Goal: Information Seeking & Learning: Find specific page/section

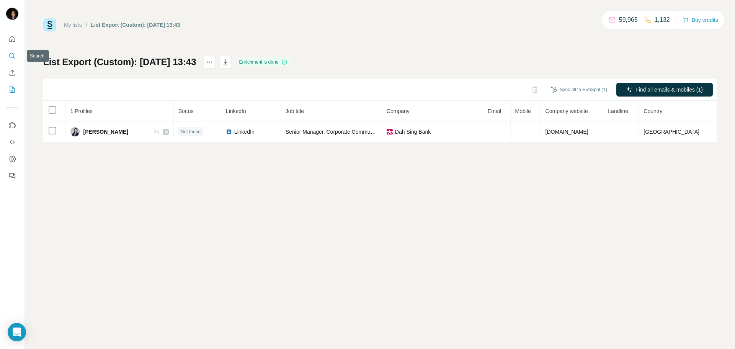
click at [10, 55] on icon "Search" at bounding box center [11, 55] width 5 height 5
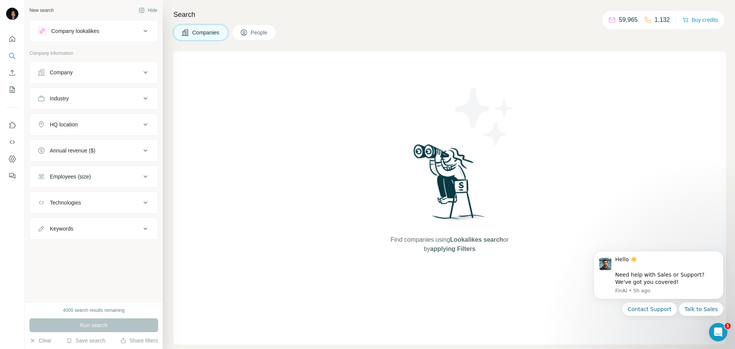
click at [92, 96] on div "Industry" at bounding box center [89, 99] width 103 height 8
click at [82, 118] on input at bounding box center [89, 117] width 95 height 8
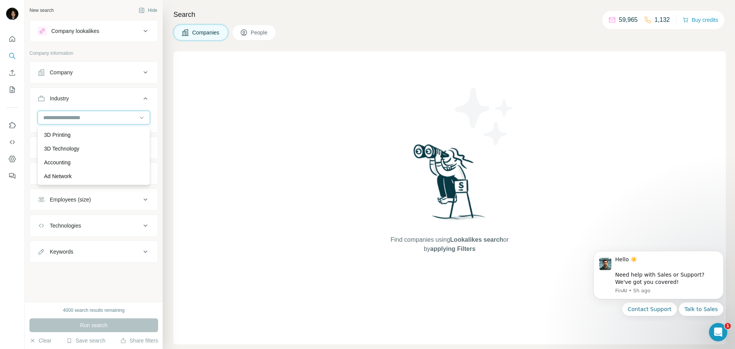
click at [83, 118] on input at bounding box center [89, 117] width 95 height 8
type input "***"
click at [74, 133] on p "Public Relations" at bounding box center [63, 135] width 38 height 8
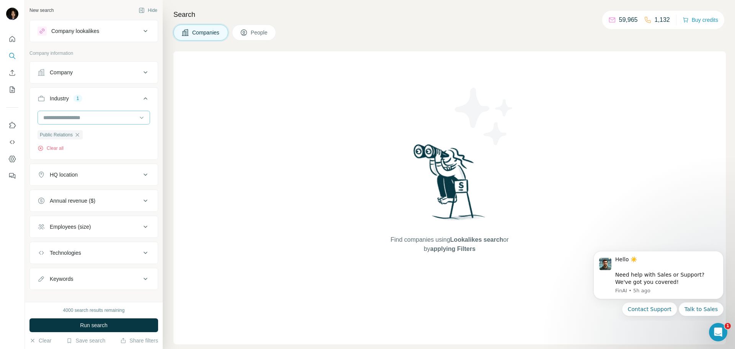
click at [79, 119] on input at bounding box center [89, 117] width 95 height 8
click at [89, 116] on input at bounding box center [89, 117] width 95 height 8
click at [103, 119] on input at bounding box center [89, 117] width 95 height 8
click at [97, 119] on input at bounding box center [89, 117] width 95 height 8
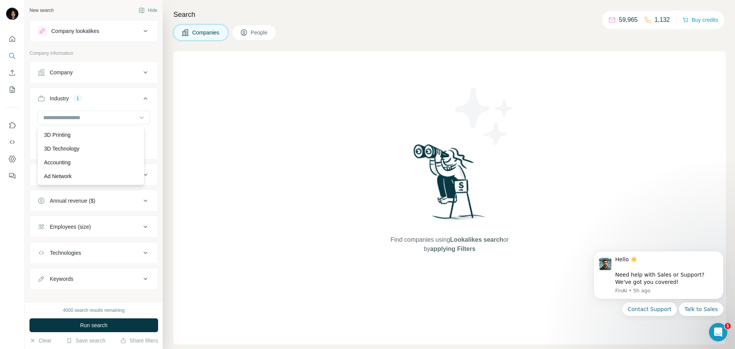
click at [100, 97] on div "Industry 1" at bounding box center [89, 99] width 103 height 8
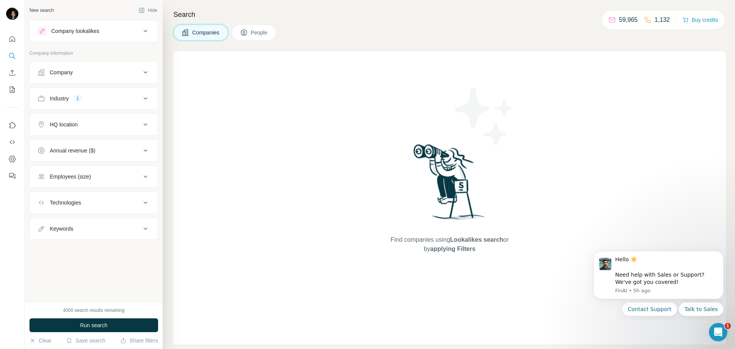
click at [138, 123] on div "HQ location" at bounding box center [89, 125] width 103 height 8
click at [94, 140] on input "text" at bounding box center [94, 144] width 113 height 14
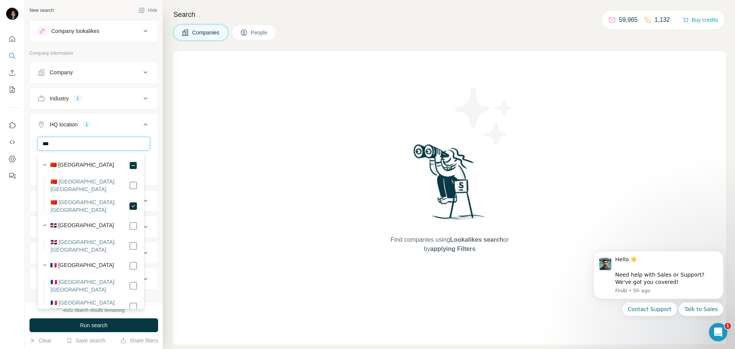
click at [98, 141] on input "***" at bounding box center [94, 144] width 113 height 14
type input "****"
click at [114, 122] on div "HQ location 2" at bounding box center [89, 125] width 103 height 8
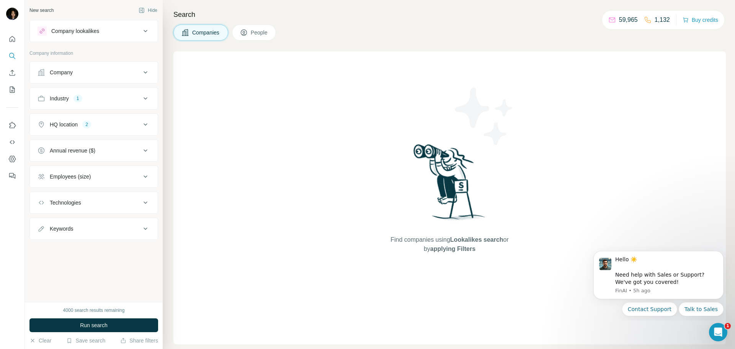
click at [253, 33] on span "People" at bounding box center [260, 33] width 18 height 8
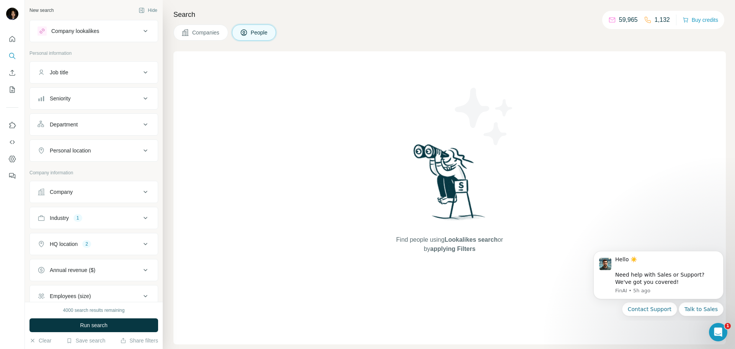
click at [96, 126] on div "Department" at bounding box center [89, 125] width 103 height 8
click at [94, 144] on input at bounding box center [89, 143] width 95 height 8
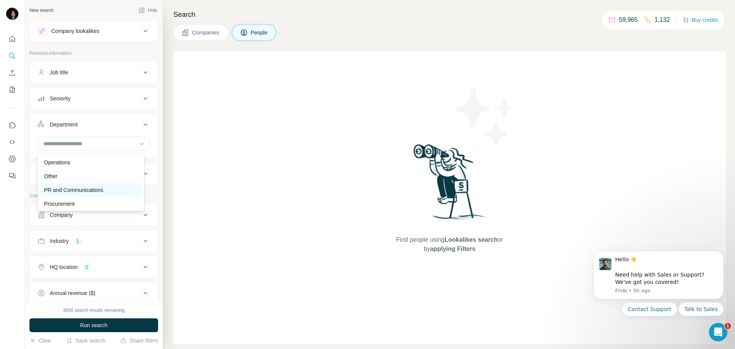
click at [99, 186] on p "PR and Communications" at bounding box center [73, 190] width 59 height 8
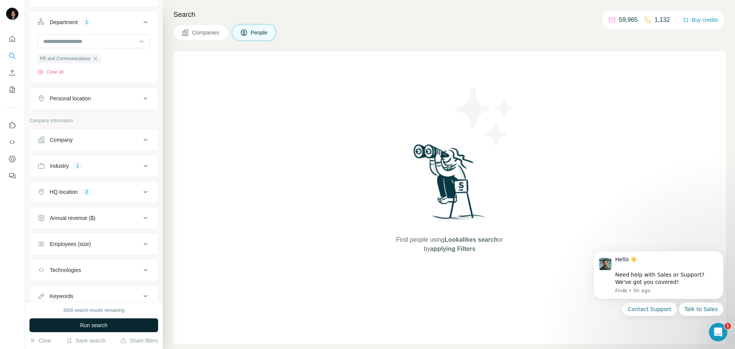
scroll to position [115, 0]
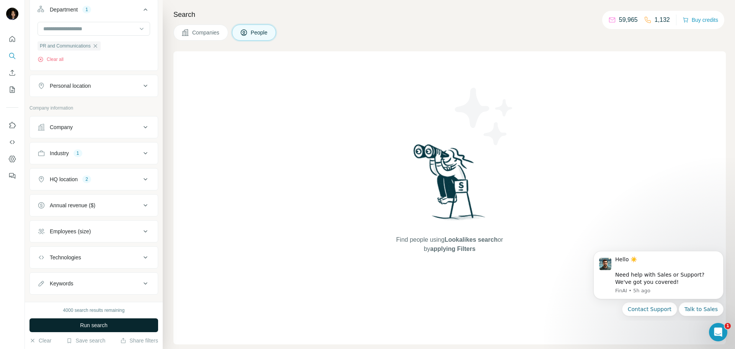
click at [96, 323] on span "Run search" at bounding box center [94, 325] width 28 height 8
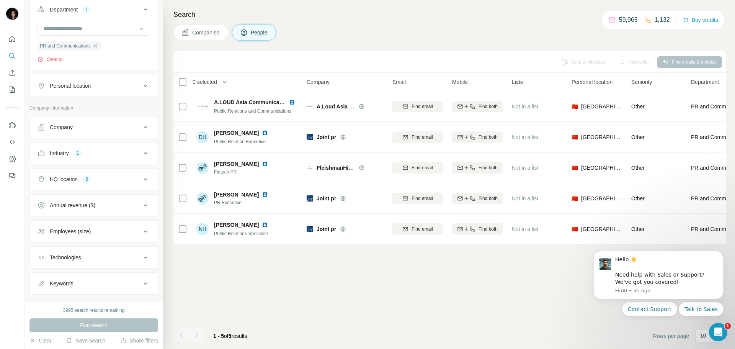
click at [205, 31] on span "Companies" at bounding box center [206, 33] width 28 height 8
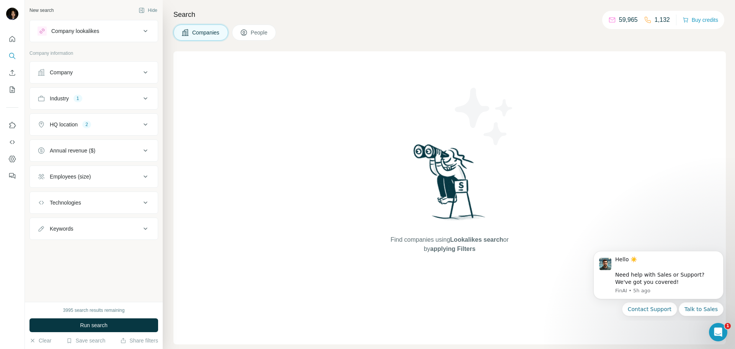
scroll to position [0, 0]
click at [122, 96] on div "Industry 1" at bounding box center [89, 99] width 103 height 8
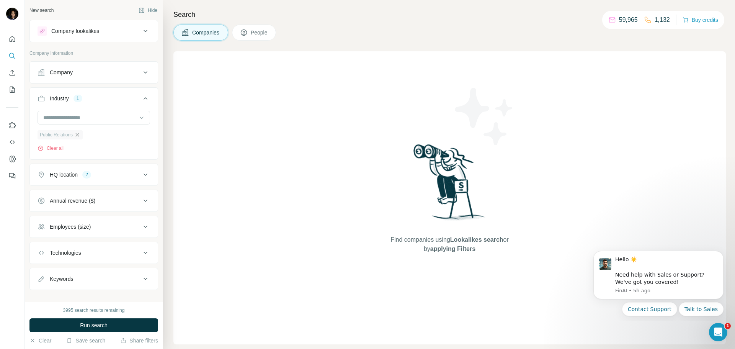
click at [80, 134] on icon "button" at bounding box center [77, 135] width 6 height 6
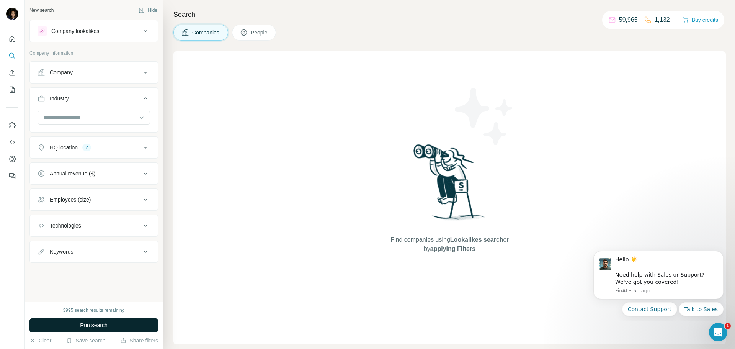
click at [104, 326] on span "Run search" at bounding box center [94, 325] width 28 height 8
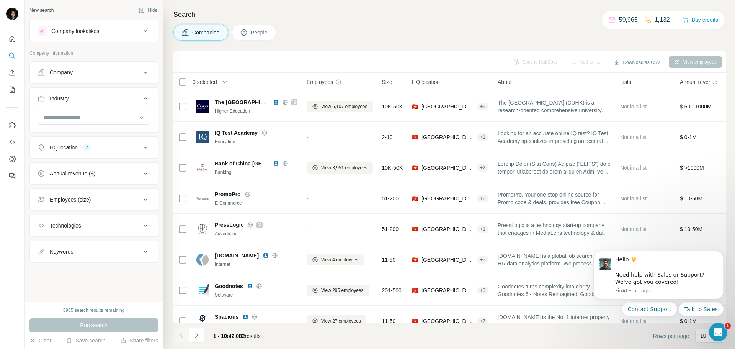
click at [250, 31] on button "People" at bounding box center [254, 32] width 44 height 16
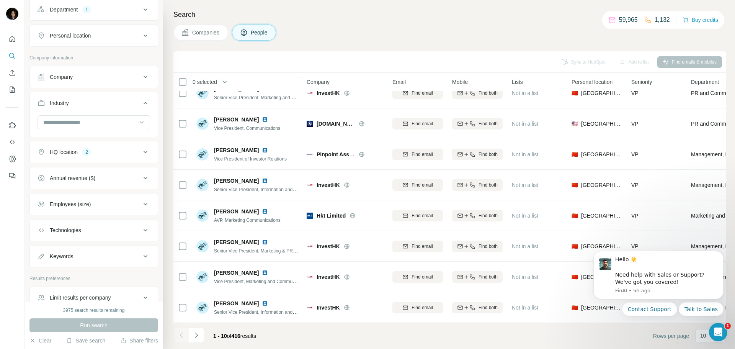
scroll to position [157, 0]
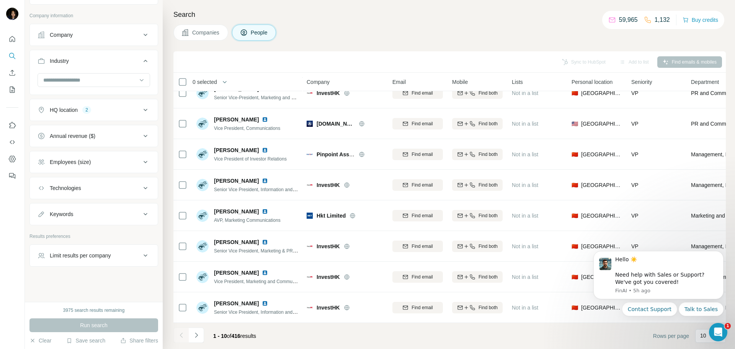
click at [98, 258] on div "Limit results per company" at bounding box center [80, 255] width 61 height 8
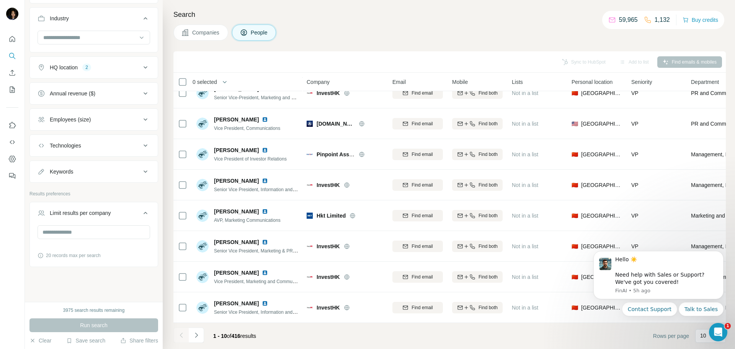
scroll to position [200, 0]
click at [90, 232] on input "number" at bounding box center [94, 232] width 113 height 14
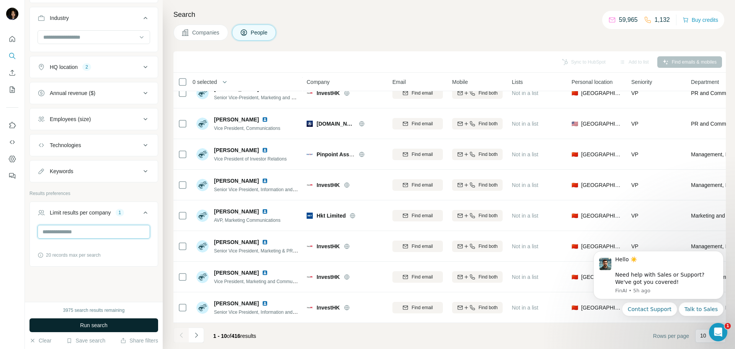
type input "*"
click at [102, 322] on span "Run search" at bounding box center [94, 325] width 28 height 8
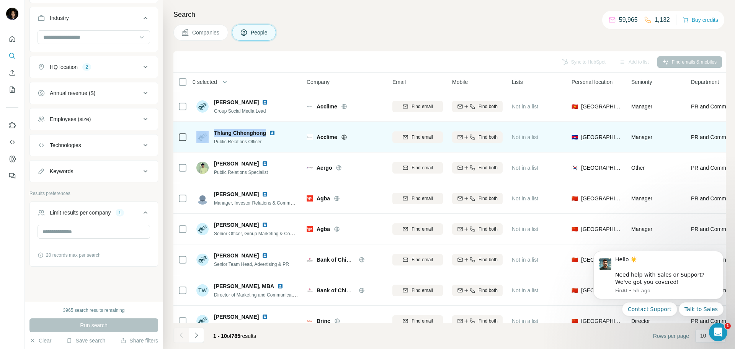
drag, startPoint x: 267, startPoint y: 134, endPoint x: 210, endPoint y: 133, distance: 57.8
click at [210, 133] on div "Thlang Chhenghong Public Relations Officer" at bounding box center [237, 137] width 82 height 16
copy div "Thlang Chhenghong"
click at [292, 129] on div "Thlang Chhenghong Public Relations Officer" at bounding box center [247, 136] width 102 height 21
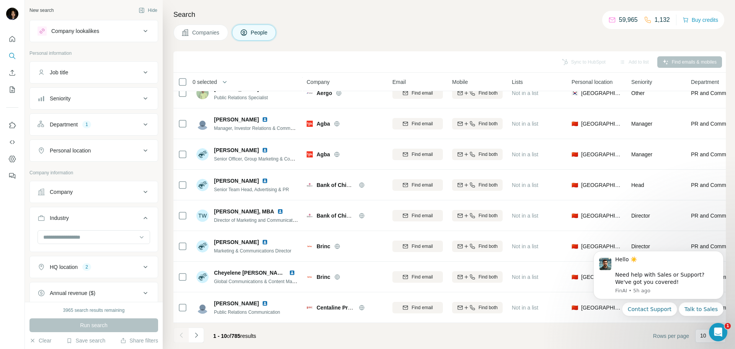
click at [101, 148] on div "Personal location" at bounding box center [89, 151] width 103 height 8
click at [88, 170] on input "text" at bounding box center [94, 170] width 113 height 14
type input "****"
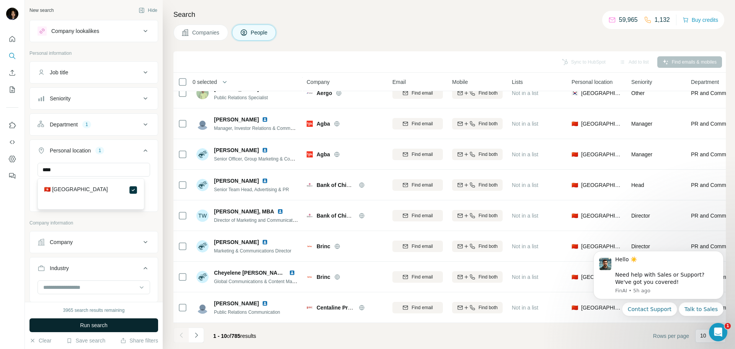
click at [121, 328] on button "Run search" at bounding box center [93, 325] width 129 height 14
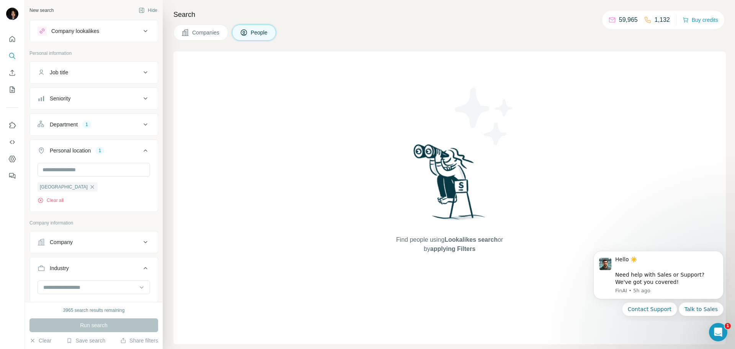
click at [202, 31] on span "Companies" at bounding box center [206, 33] width 28 height 8
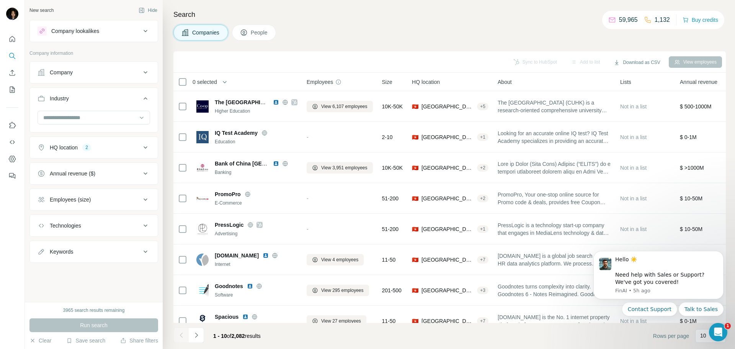
click at [117, 149] on div "HQ location 2" at bounding box center [89, 148] width 103 height 8
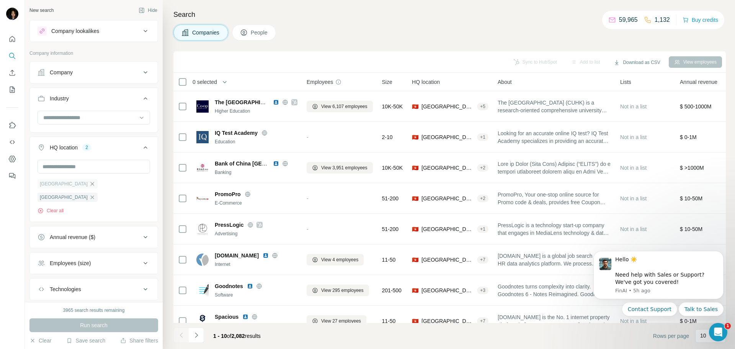
click at [89, 186] on icon "button" at bounding box center [92, 184] width 6 height 6
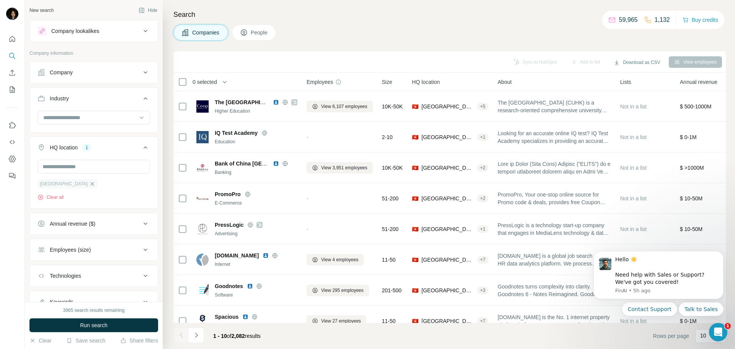
drag, startPoint x: 71, startPoint y: 186, endPoint x: 75, endPoint y: 211, distance: 25.9
click at [91, 185] on icon "button" at bounding box center [92, 183] width 3 height 3
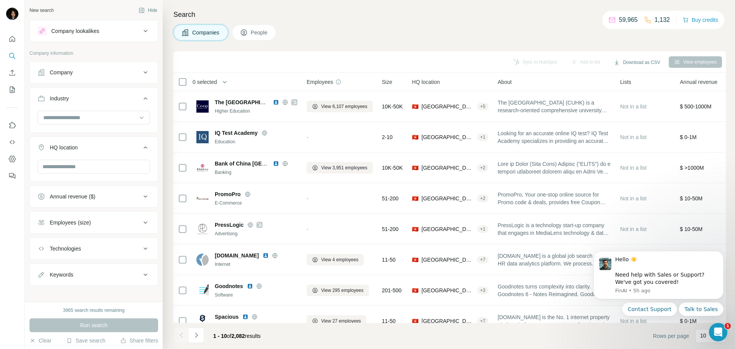
click at [266, 32] on span "People" at bounding box center [260, 33] width 18 height 8
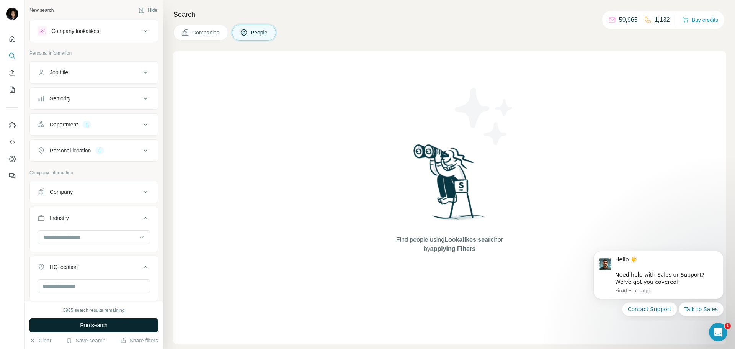
click at [101, 326] on span "Run search" at bounding box center [94, 325] width 28 height 8
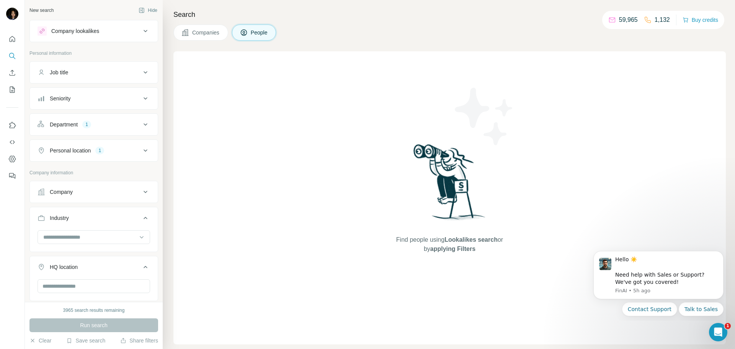
click at [201, 36] on span "Companies" at bounding box center [206, 33] width 28 height 8
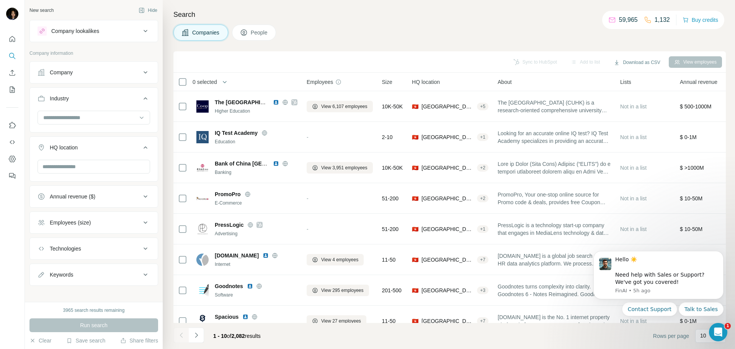
click at [250, 31] on button "People" at bounding box center [254, 32] width 44 height 16
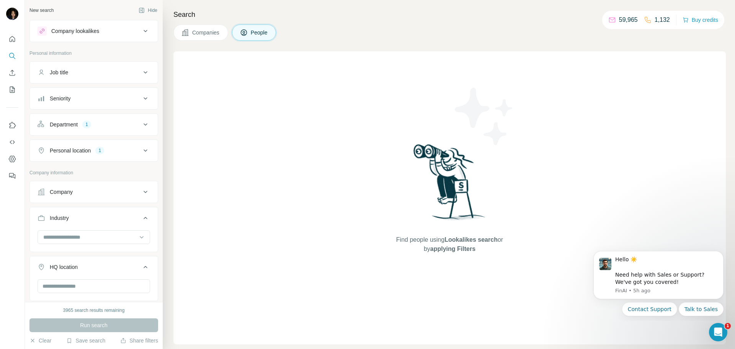
click at [213, 33] on span "Companies" at bounding box center [206, 33] width 28 height 8
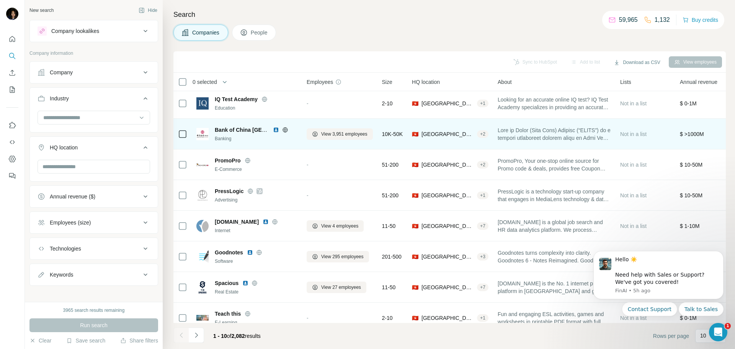
scroll to position [78, 0]
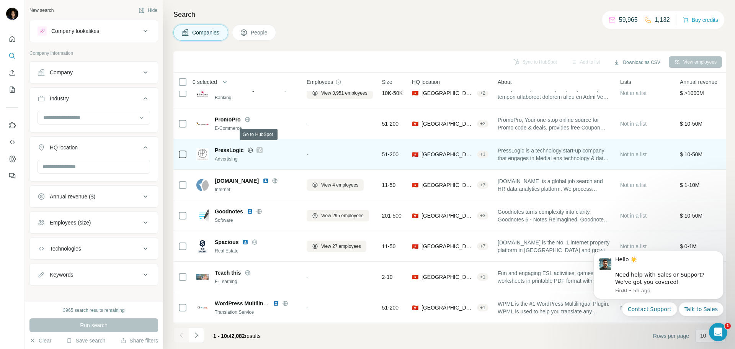
click at [260, 148] on icon at bounding box center [260, 150] width 4 height 5
